Goal: Information Seeking & Learning: Understand process/instructions

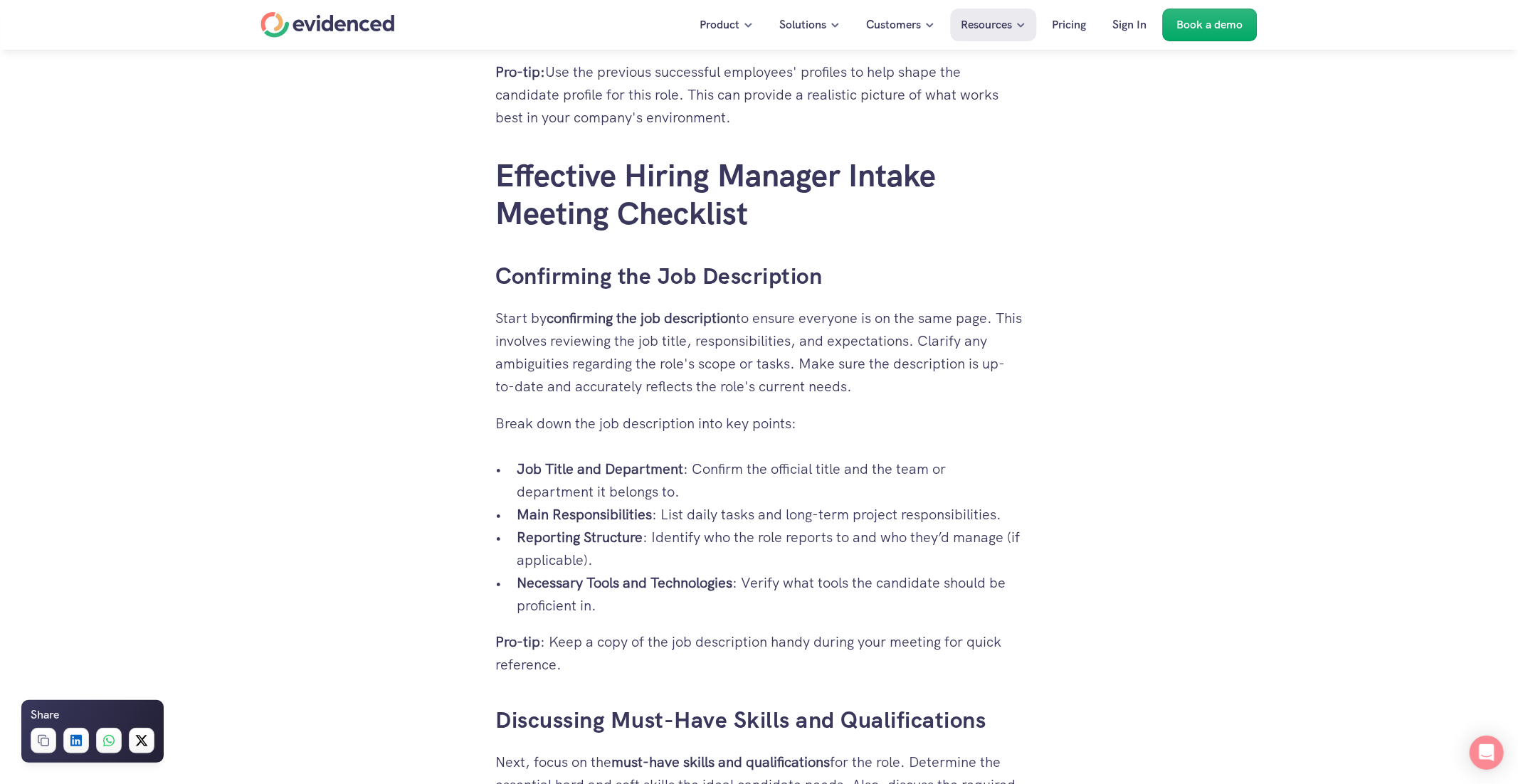
scroll to position [1643, 0]
drag, startPoint x: 521, startPoint y: 483, endPoint x: 601, endPoint y: 589, distance: 132.8
click at [602, 591] on ul "Job Title and Department : Confirm the official title and the team or departmen…" at bounding box center [759, 535] width 527 height 159
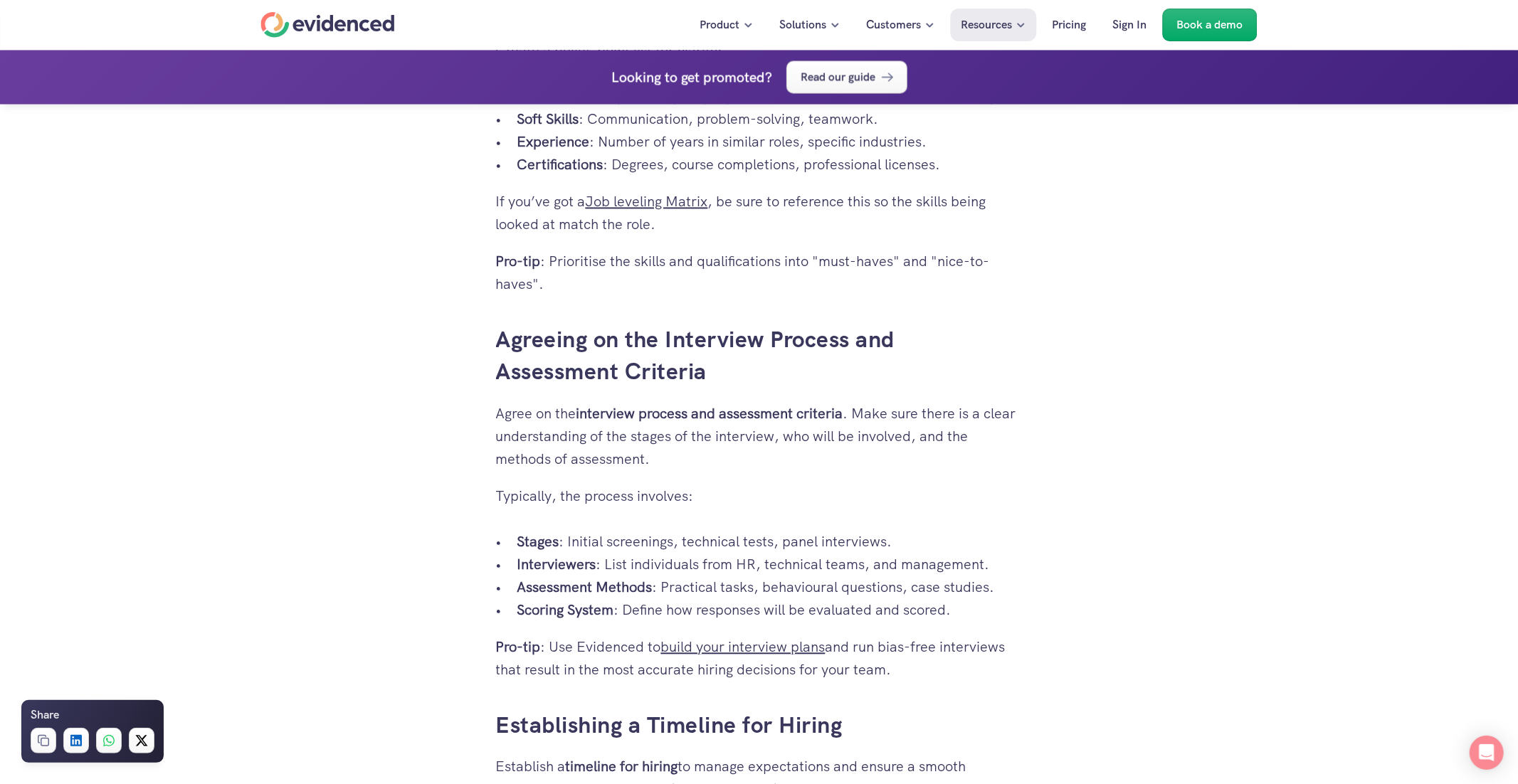
scroll to position [2454, 0]
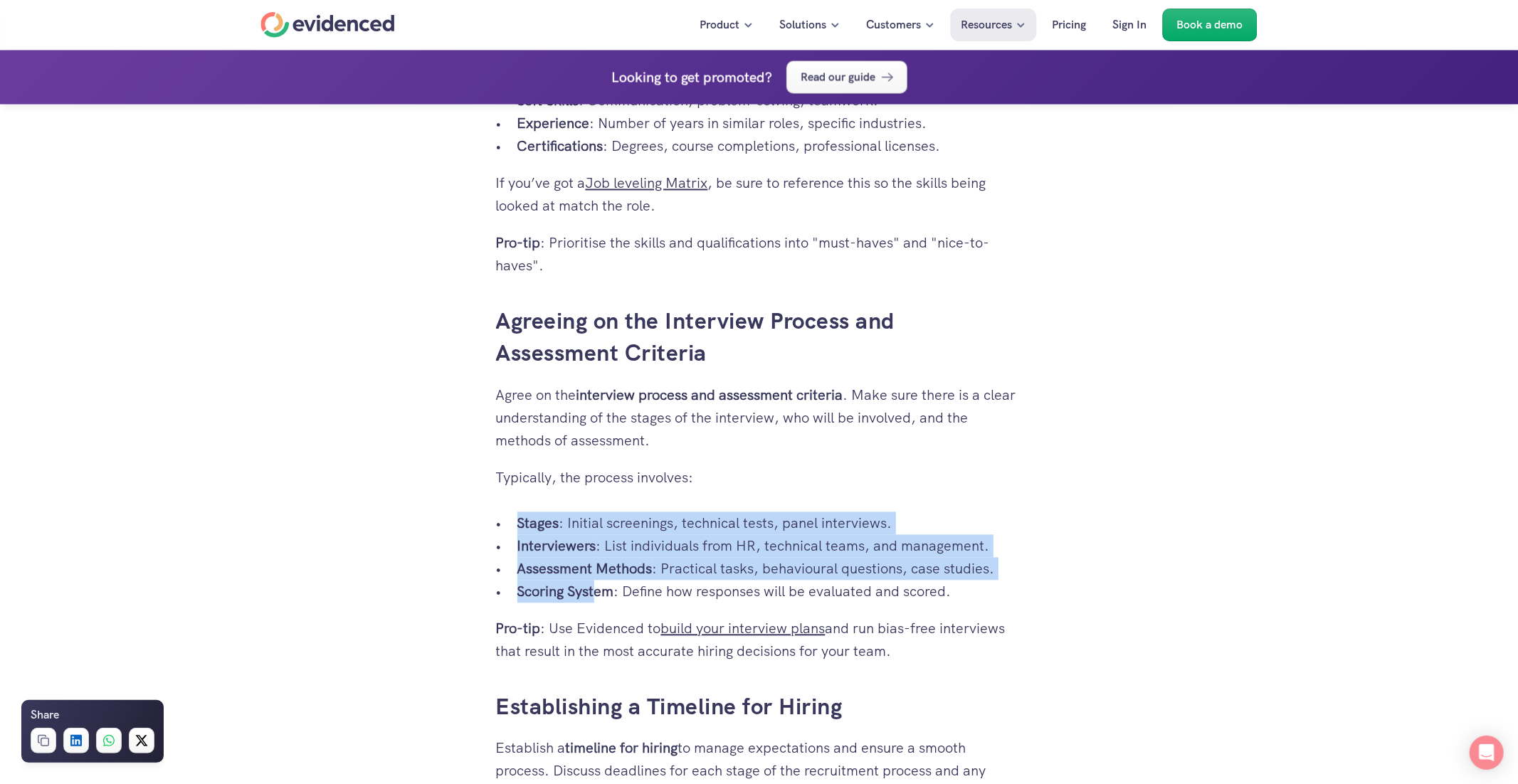
drag, startPoint x: 520, startPoint y: 546, endPoint x: 595, endPoint y: 611, distance: 99.2
click at [596, 603] on ul "Stages : Initial screenings, technical tests, panel interviews. Interviewers : …" at bounding box center [759, 556] width 527 height 91
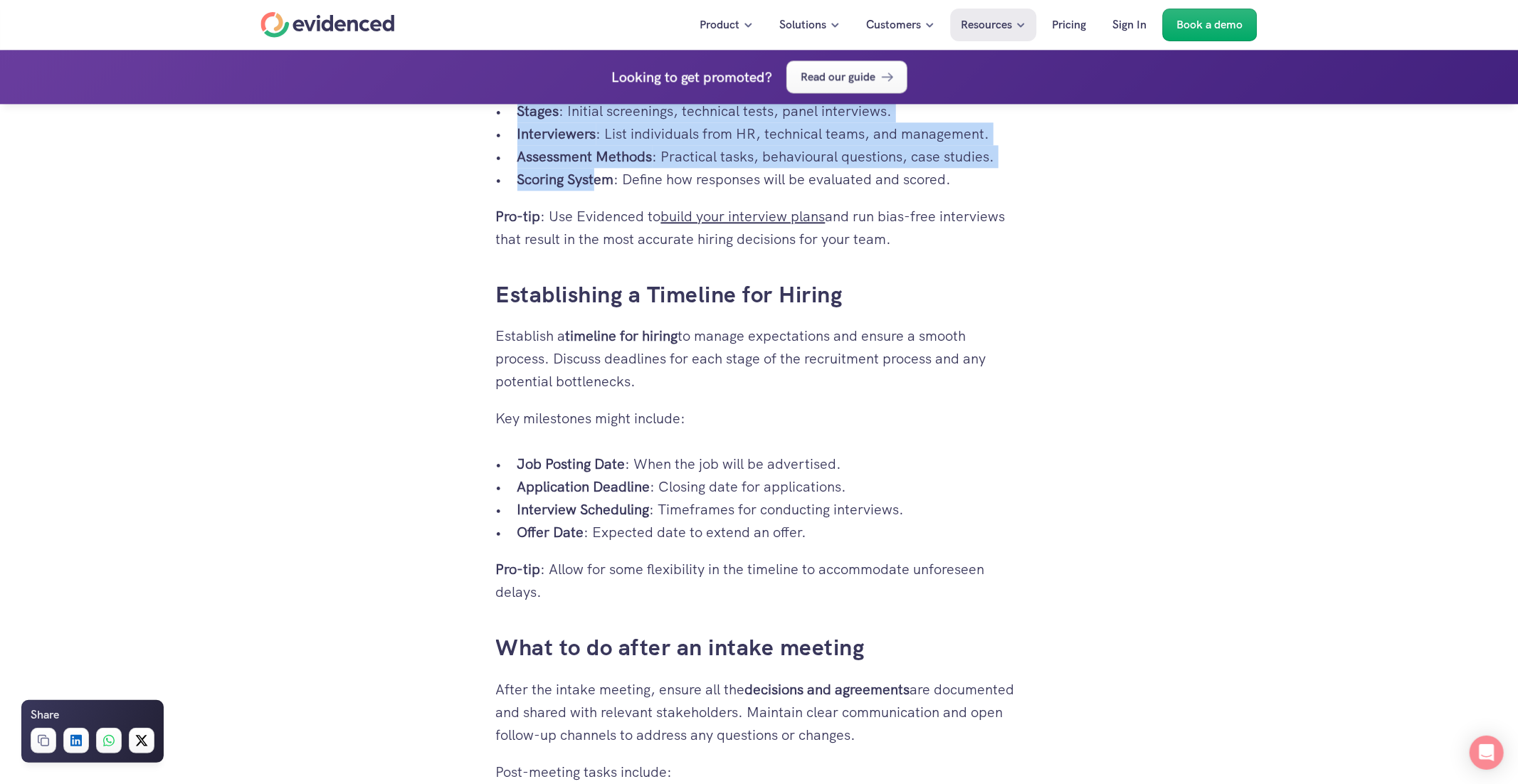
scroll to position [2871, 0]
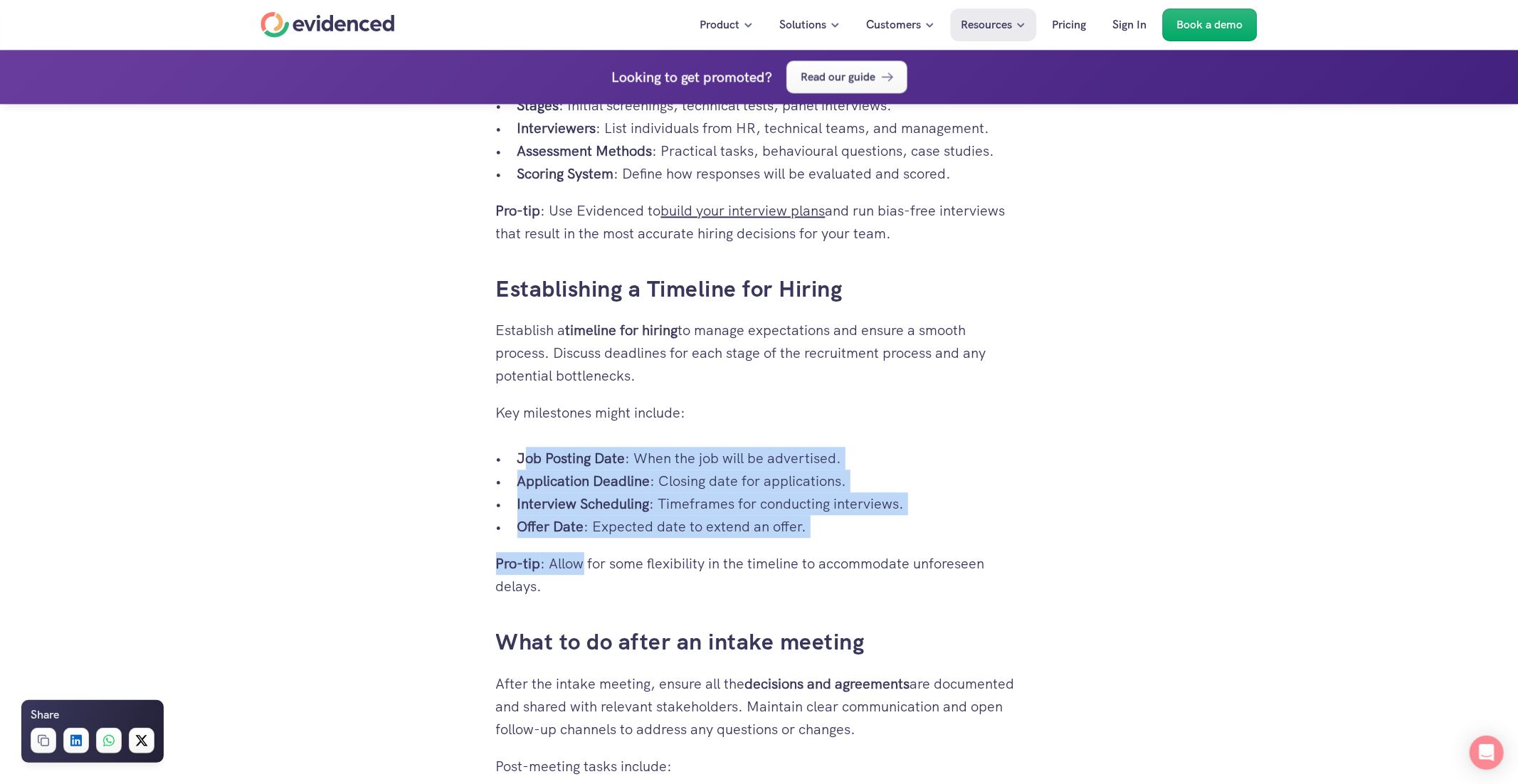
drag, startPoint x: 523, startPoint y: 477, endPoint x: 584, endPoint y: 576, distance: 116.3
click at [580, 656] on link "What to do after an intake meeting" at bounding box center [680, 641] width 369 height 30
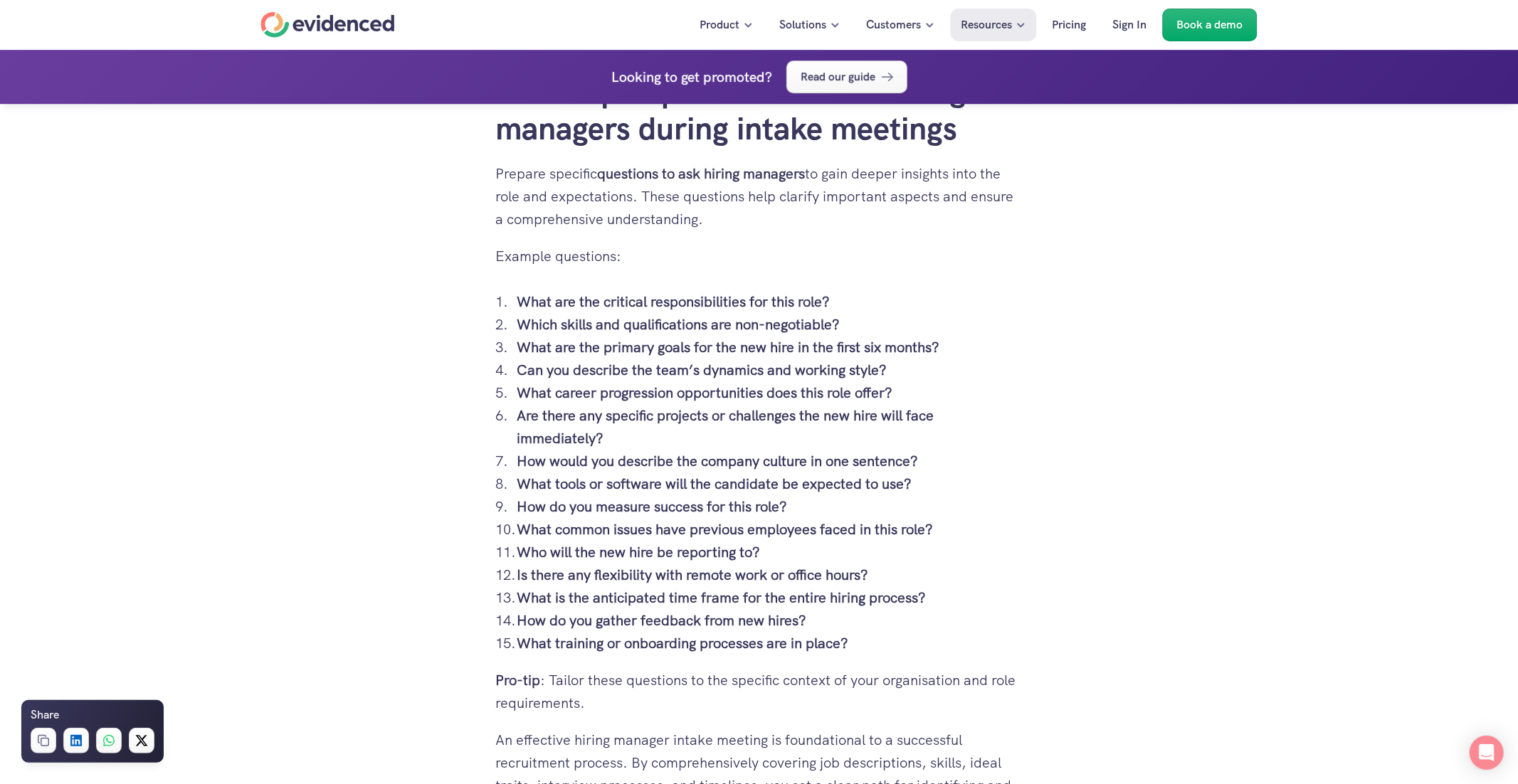
scroll to position [3742, 0]
drag, startPoint x: 610, startPoint y: 566, endPoint x: 668, endPoint y: 595, distance: 64.8
click at [667, 594] on ol "What are the critical responsibilities for this role? Which skills and qualific…" at bounding box center [759, 471] width 527 height 364
drag, startPoint x: 612, startPoint y: 618, endPoint x: 644, endPoint y: 624, distance: 32.6
click at [642, 560] on strong "Who will the new hire be reporting to?" at bounding box center [639, 551] width 244 height 19
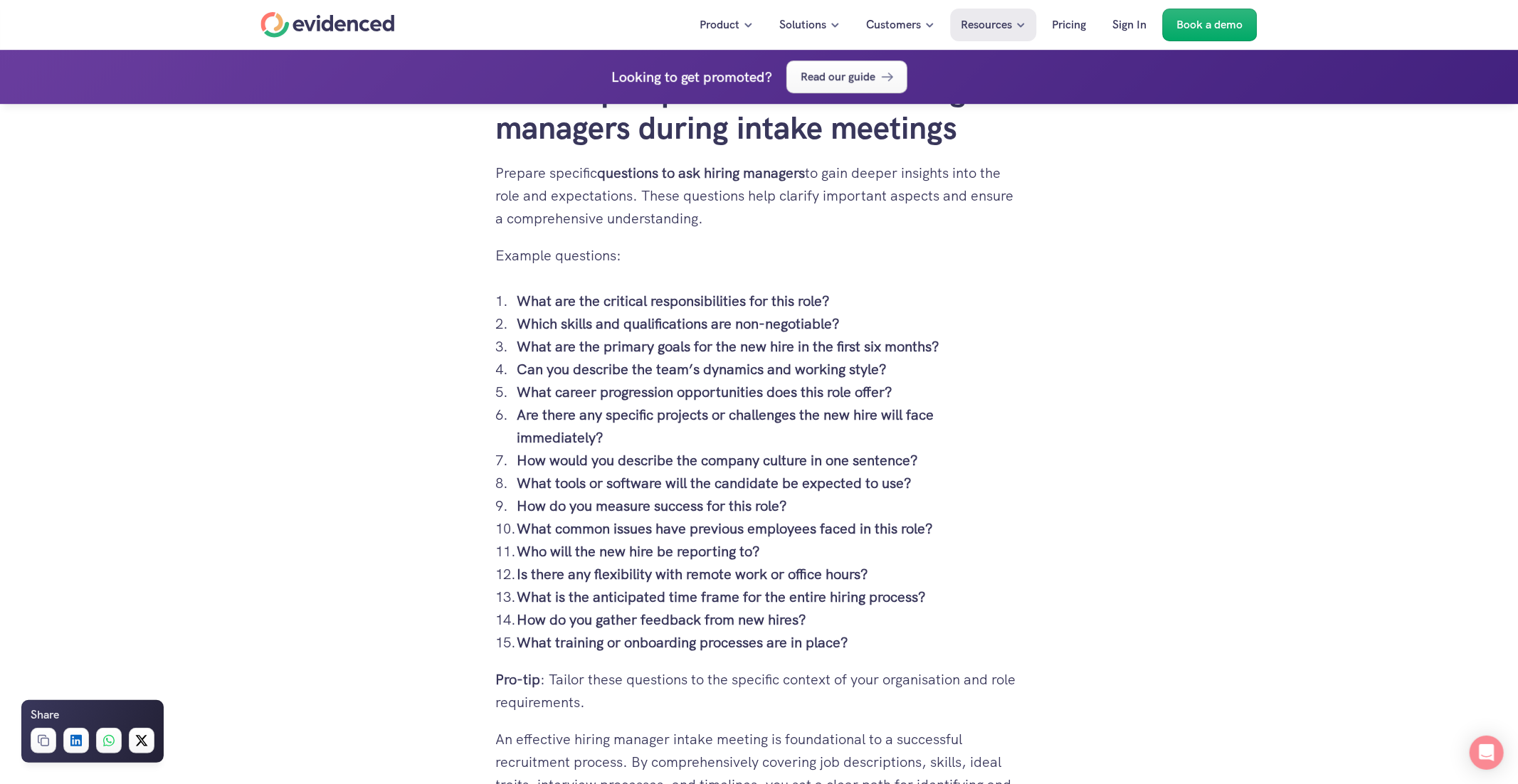
drag, startPoint x: 632, startPoint y: 648, endPoint x: 721, endPoint y: 651, distance: 89.1
click at [720, 585] on p "Is there any flexibility with remote work or office hours?" at bounding box center [770, 574] width 505 height 23
drag, startPoint x: 655, startPoint y: 630, endPoint x: 716, endPoint y: 634, distance: 61.1
click at [716, 585] on p "Is there any flexibility with remote work or office hours?" at bounding box center [770, 574] width 505 height 23
drag, startPoint x: 715, startPoint y: 634, endPoint x: 795, endPoint y: 640, distance: 80.2
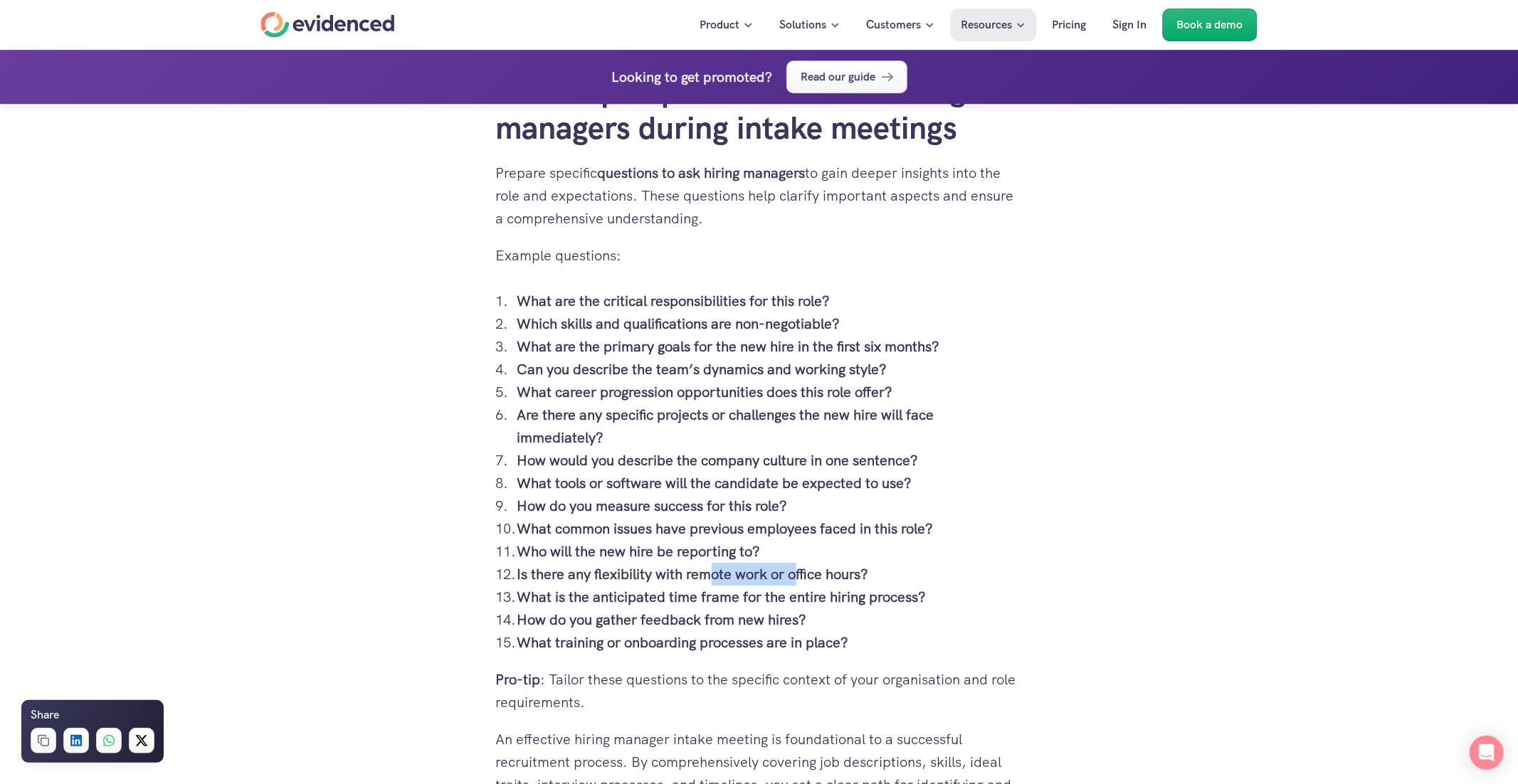
click at [796, 583] on strong "Is there any flexibility with remote work or office hours?" at bounding box center [694, 574] width 352 height 19
drag, startPoint x: 593, startPoint y: 659, endPoint x: 780, endPoint y: 661, distance: 187.0
click at [777, 606] on strong "What is the anticipated time frame for the entire hiring process?" at bounding box center [722, 597] width 409 height 19
drag, startPoint x: 685, startPoint y: 692, endPoint x: 760, endPoint y: 721, distance: 80.4
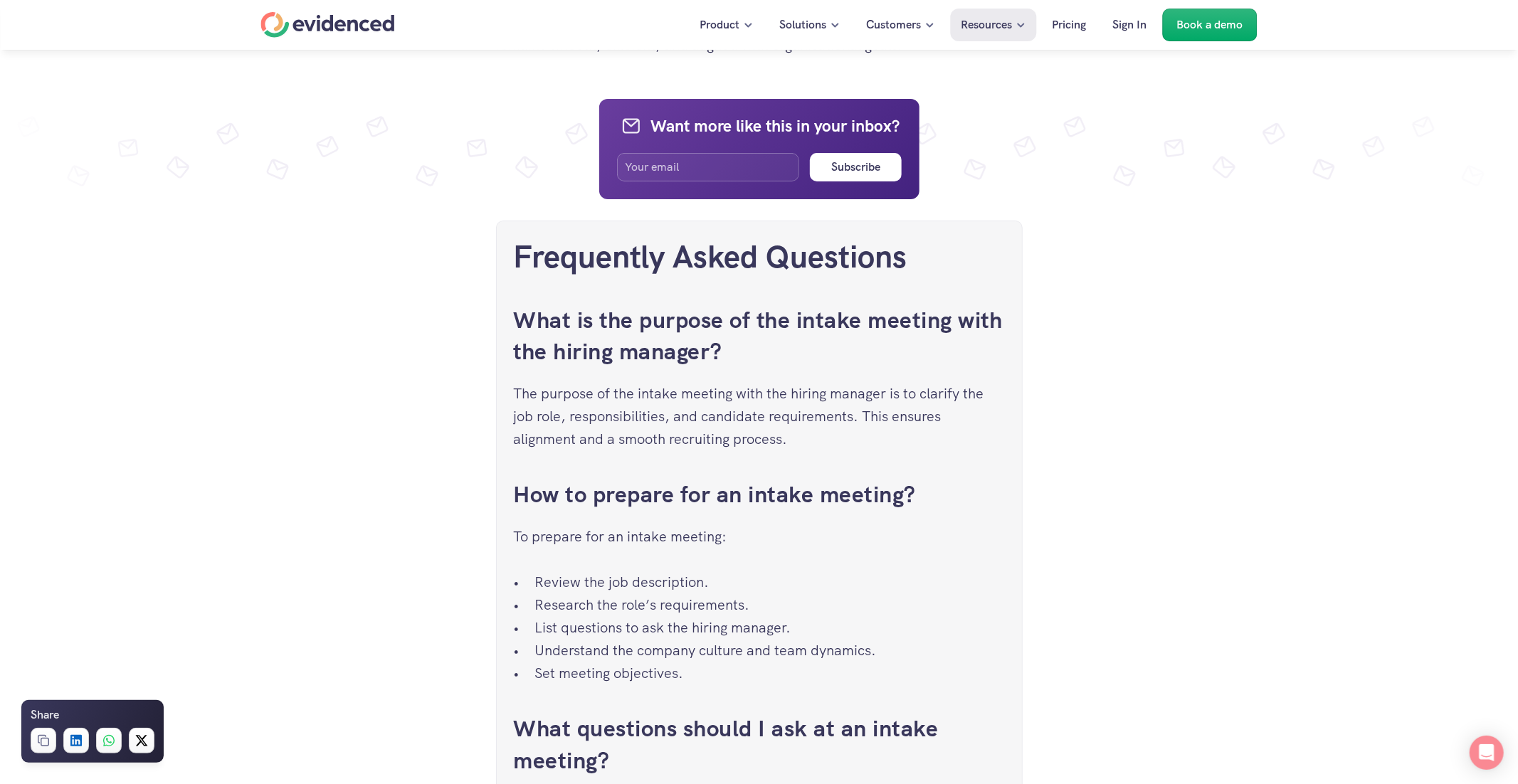
scroll to position [4528, 0]
